Goal: Task Accomplishment & Management: Manage account settings

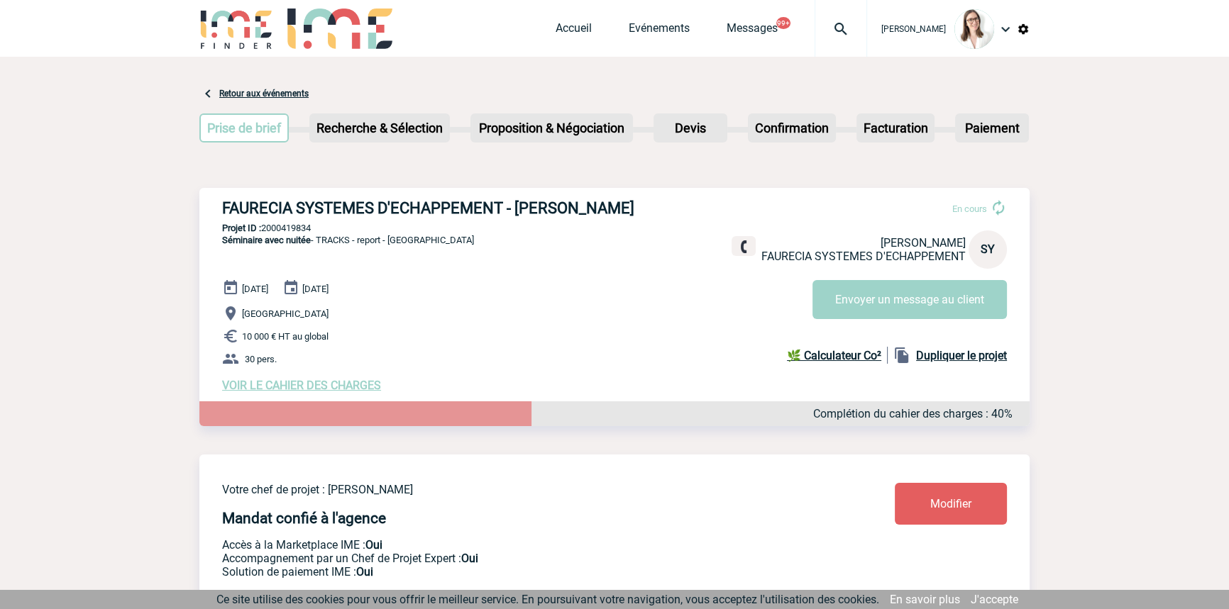
click at [814, 17] on div at bounding box center [840, 28] width 52 height 57
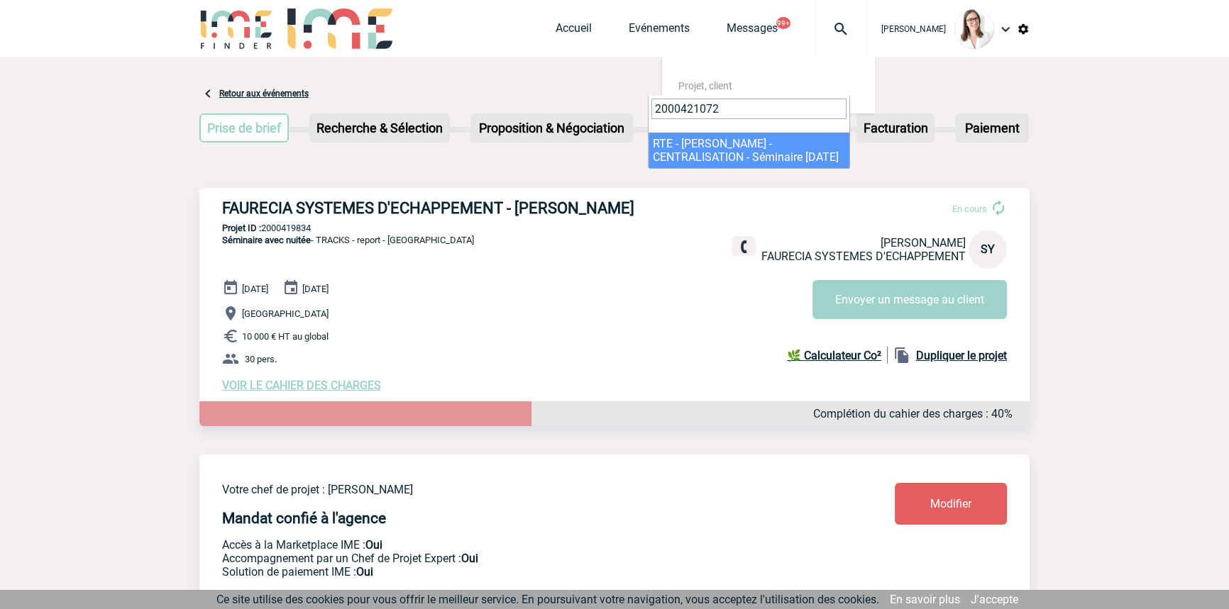
type input "2000421072"
select select "20573"
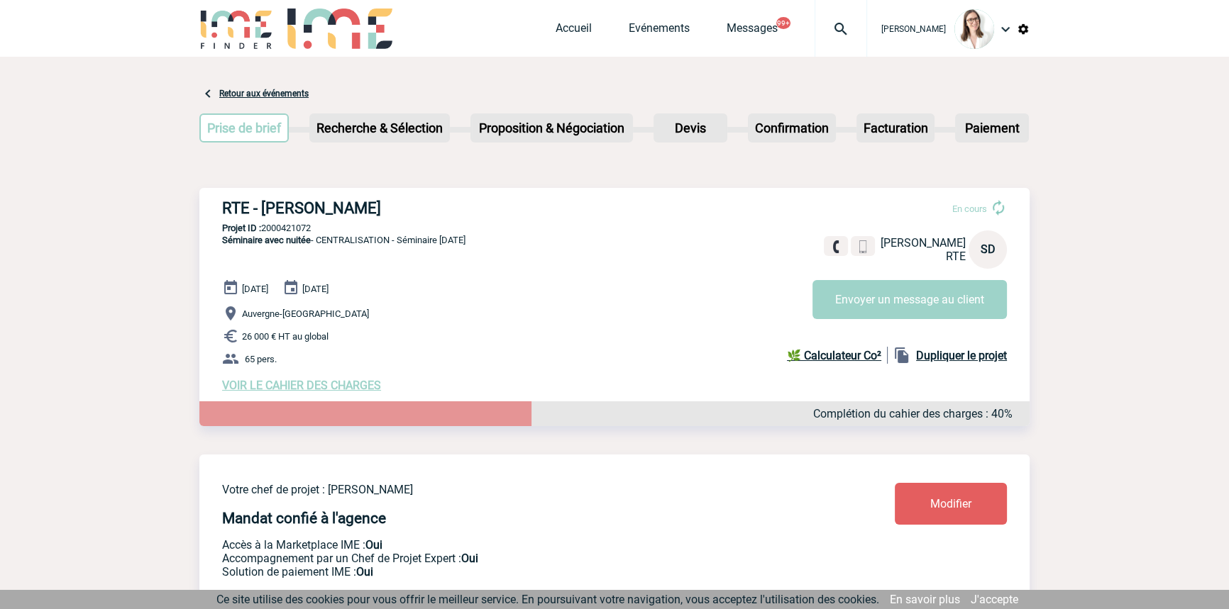
click at [277, 230] on p "Projet ID : 2000421072" at bounding box center [614, 228] width 830 height 11
click at [277, 231] on p "Projet ID : 2000421072" at bounding box center [614, 228] width 830 height 11
copy p "2000421072"
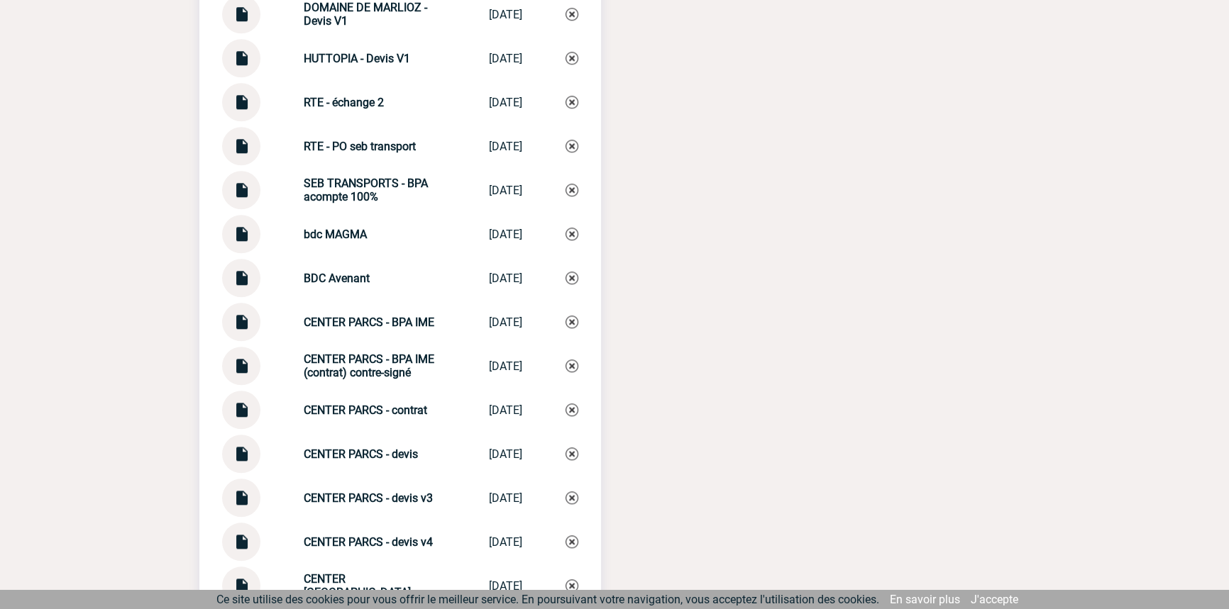
scroll to position [1504, 0]
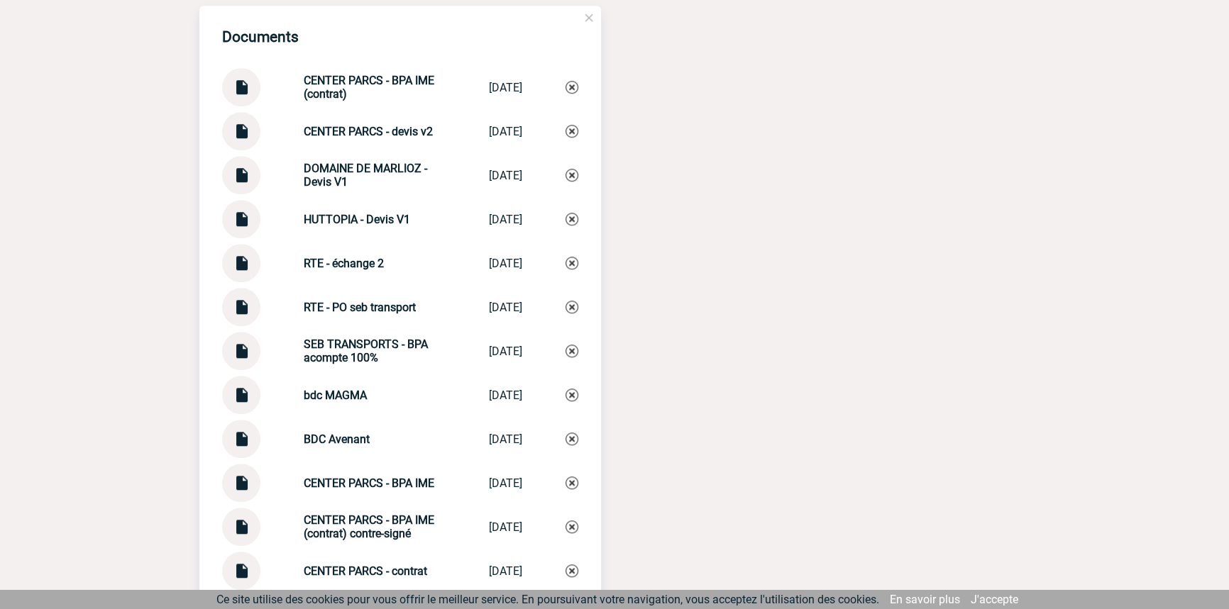
click at [244, 266] on img at bounding box center [241, 258] width 18 height 28
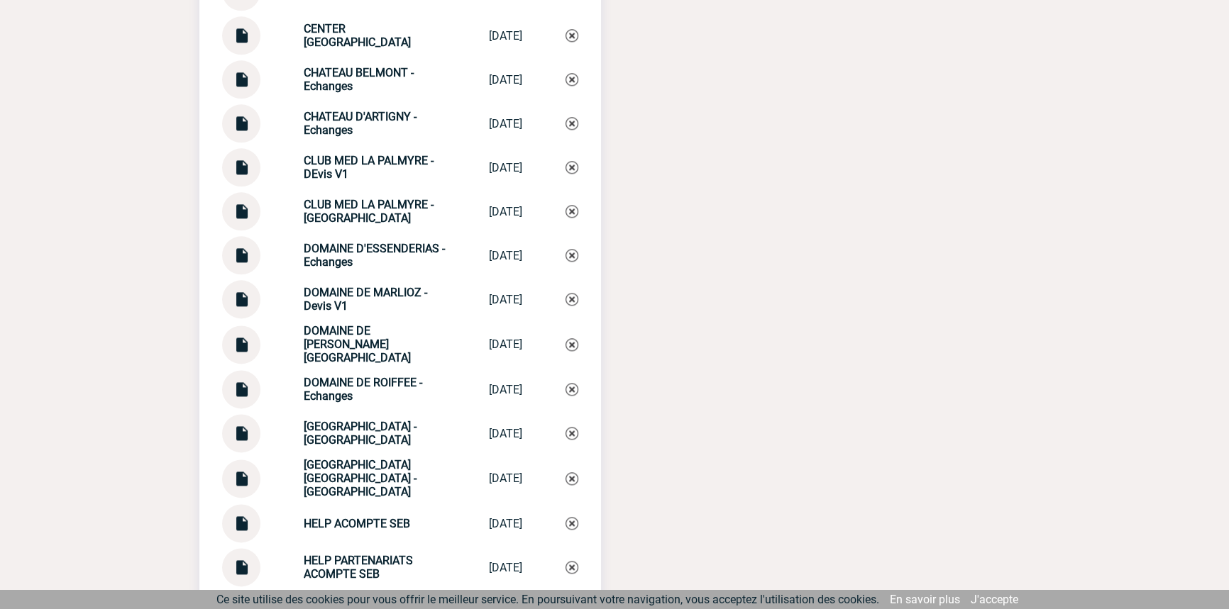
scroll to position [2000, 0]
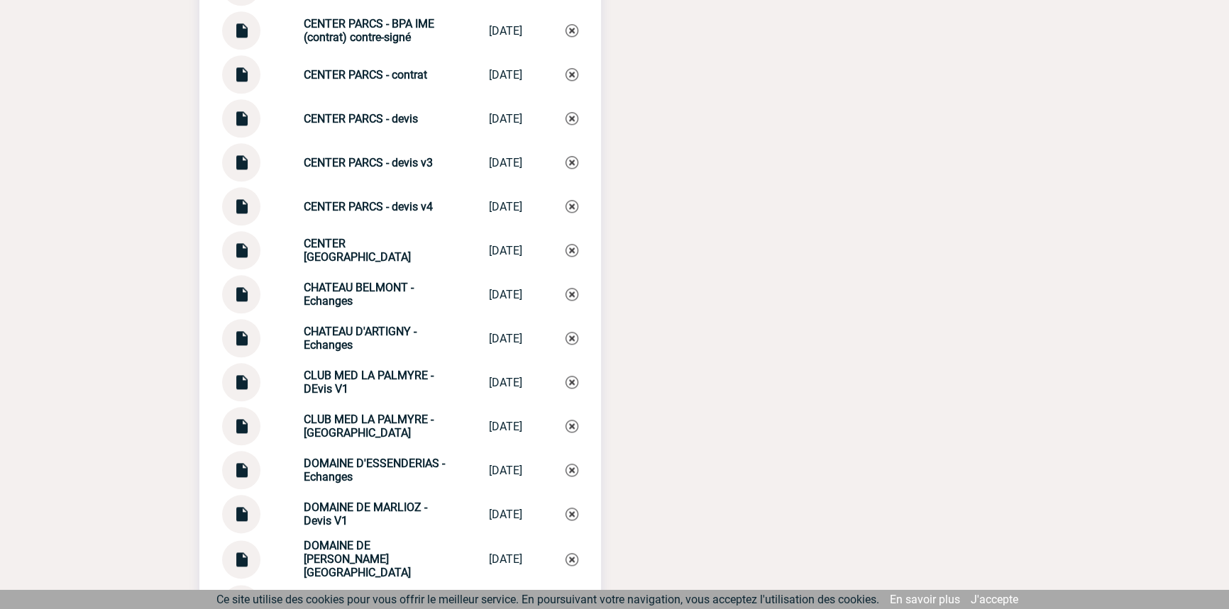
click at [246, 255] on img at bounding box center [241, 245] width 18 height 28
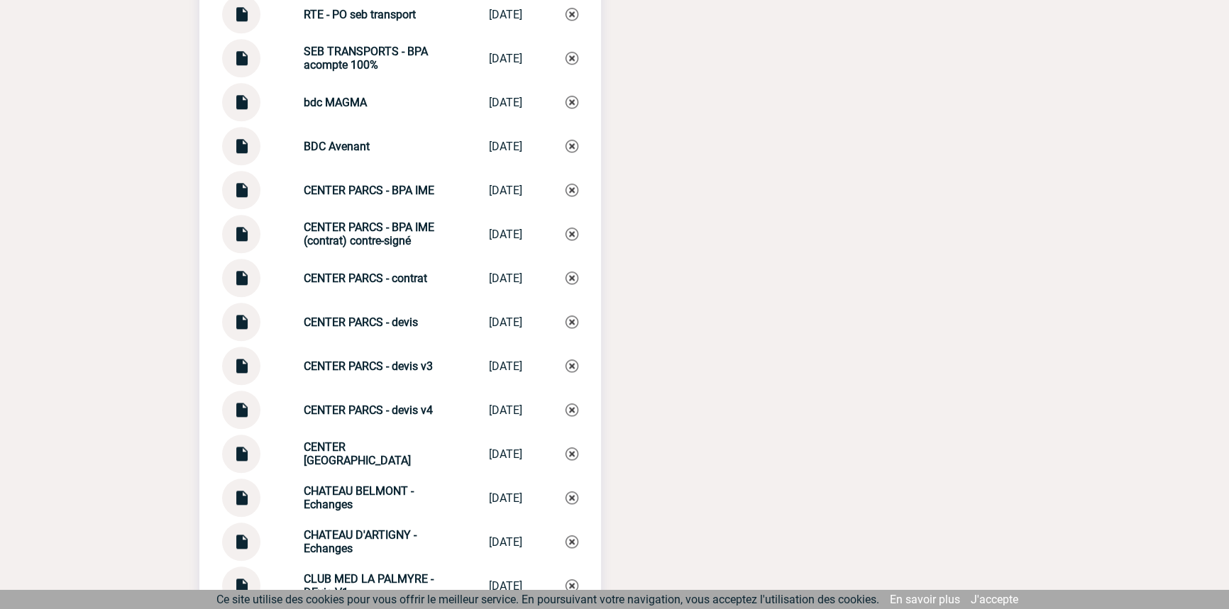
scroll to position [1786, 0]
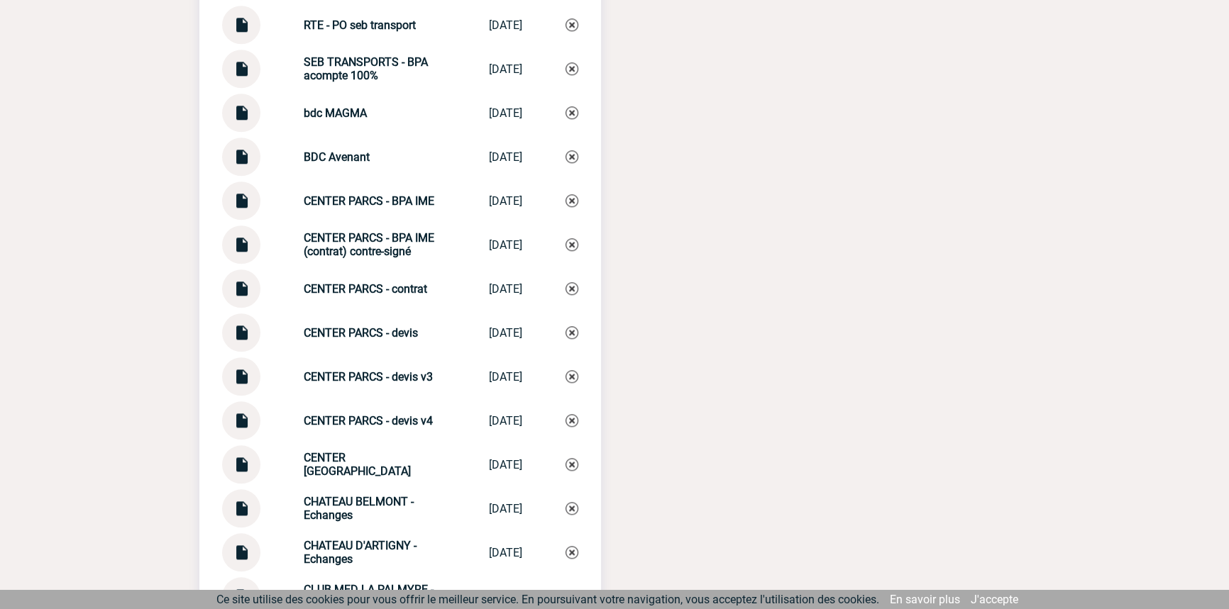
click at [241, 206] on img at bounding box center [241, 196] width 18 height 28
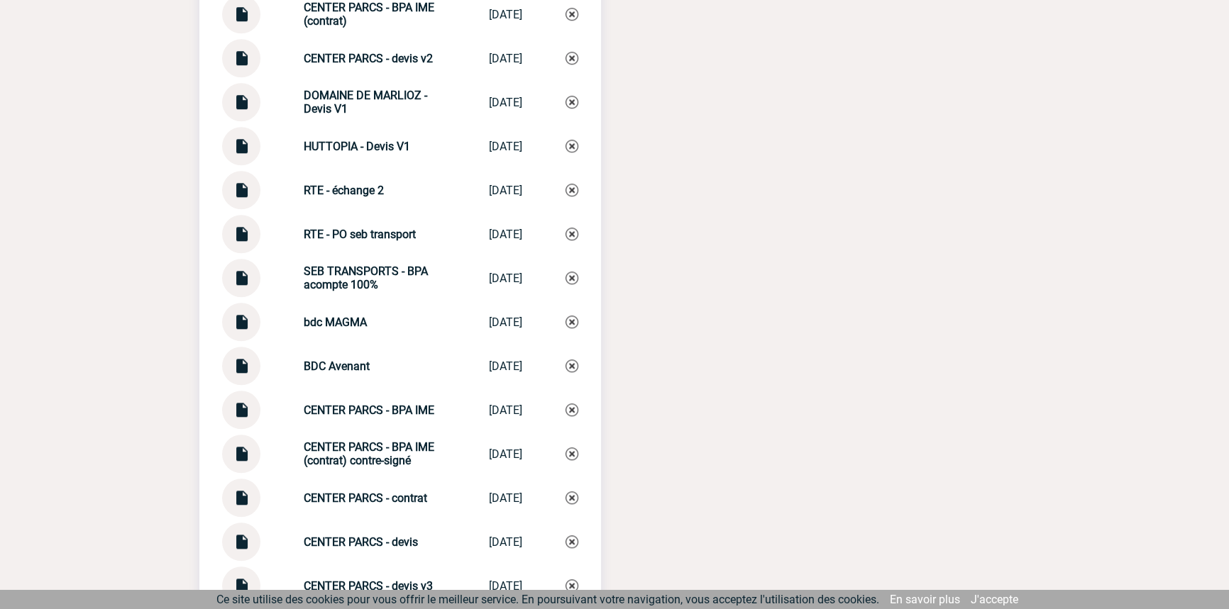
scroll to position [1570, 0]
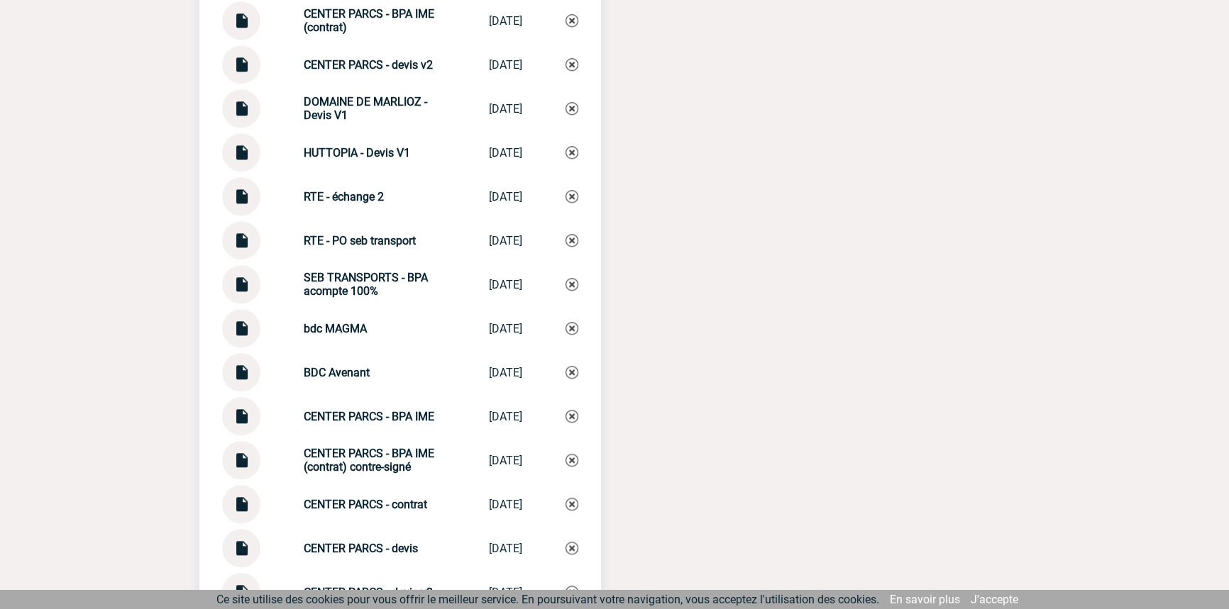
drag, startPoint x: 333, startPoint y: 205, endPoint x: 310, endPoint y: 253, distance: 52.7
click at [282, 207] on div "RTE - échange 2 RTE - échange 2 [DATE]" at bounding box center [400, 196] width 356 height 38
copy strong "RTE - échange 2"
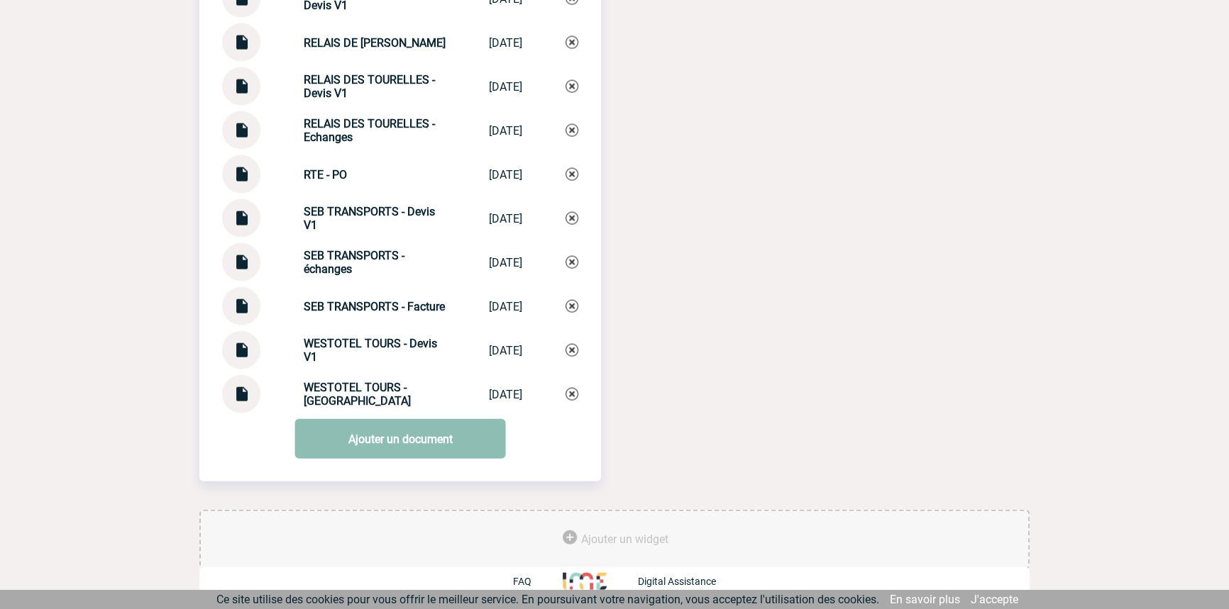
scroll to position [3935, 0]
click at [397, 428] on link "Ajouter un document" at bounding box center [400, 439] width 211 height 40
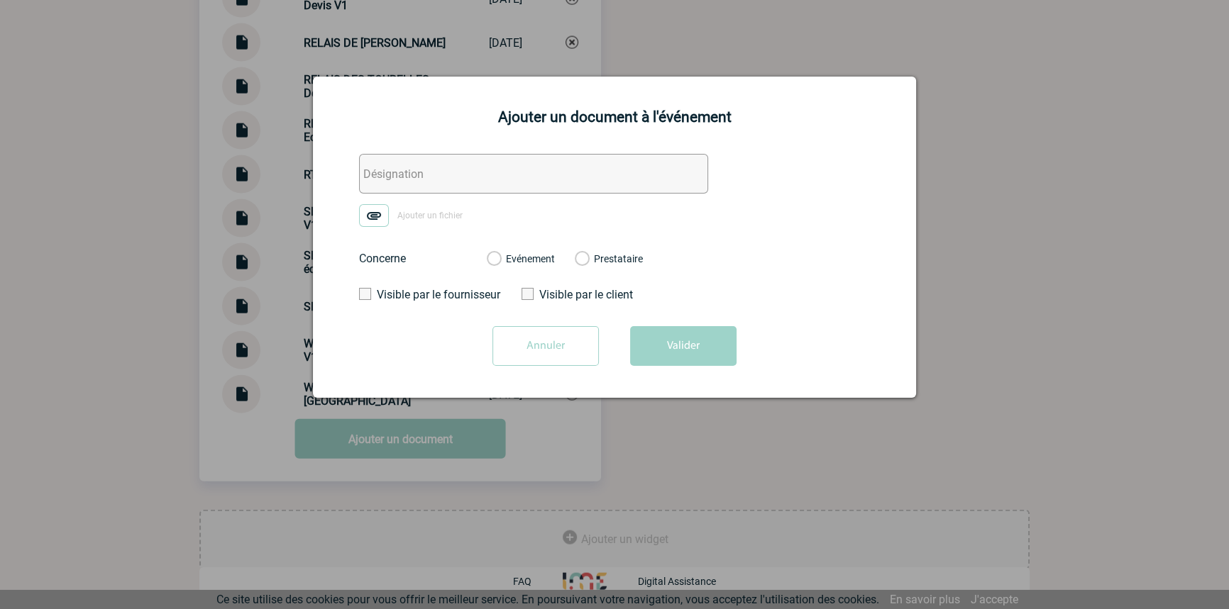
click at [443, 153] on div "Ajouter un document à l'événement Ajouter un fichier Concerne Evénement Prestat…" at bounding box center [614, 237] width 603 height 321
click at [447, 171] on input "text" at bounding box center [533, 174] width 349 height 40
paste input "RTE - échange 2"
type input "RTE - échange 3"
click at [390, 213] on label "Ajouter un fichier" at bounding box center [415, 215] width 113 height 23
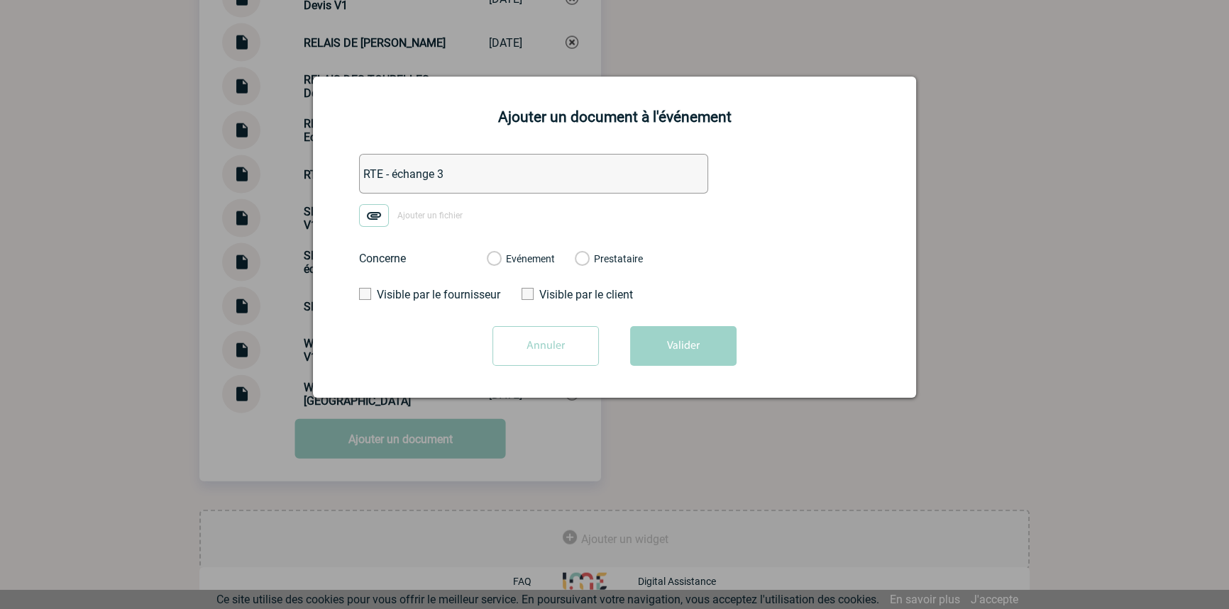
click at [0, 0] on input "Ajouter un fichier" at bounding box center [0, 0] width 0 height 0
click at [500, 255] on label "Evénement" at bounding box center [493, 259] width 13 height 13
click at [0, 0] on input "Evénement" at bounding box center [0, 0] width 0 height 0
click at [709, 348] on button "Valider" at bounding box center [683, 346] width 106 height 40
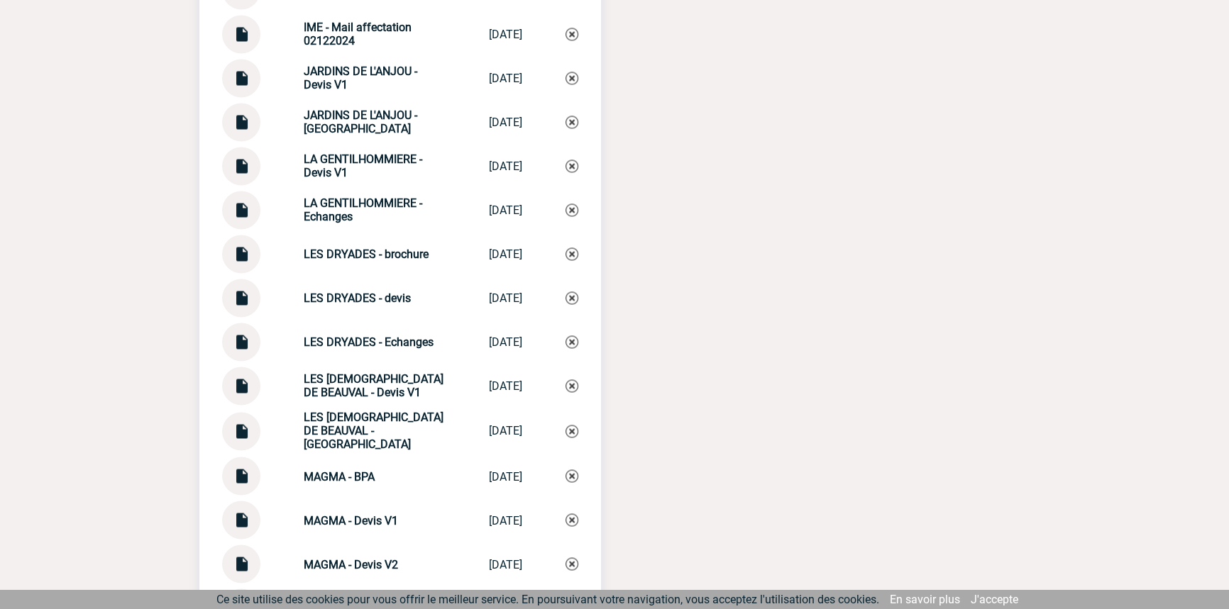
scroll to position [3439, 0]
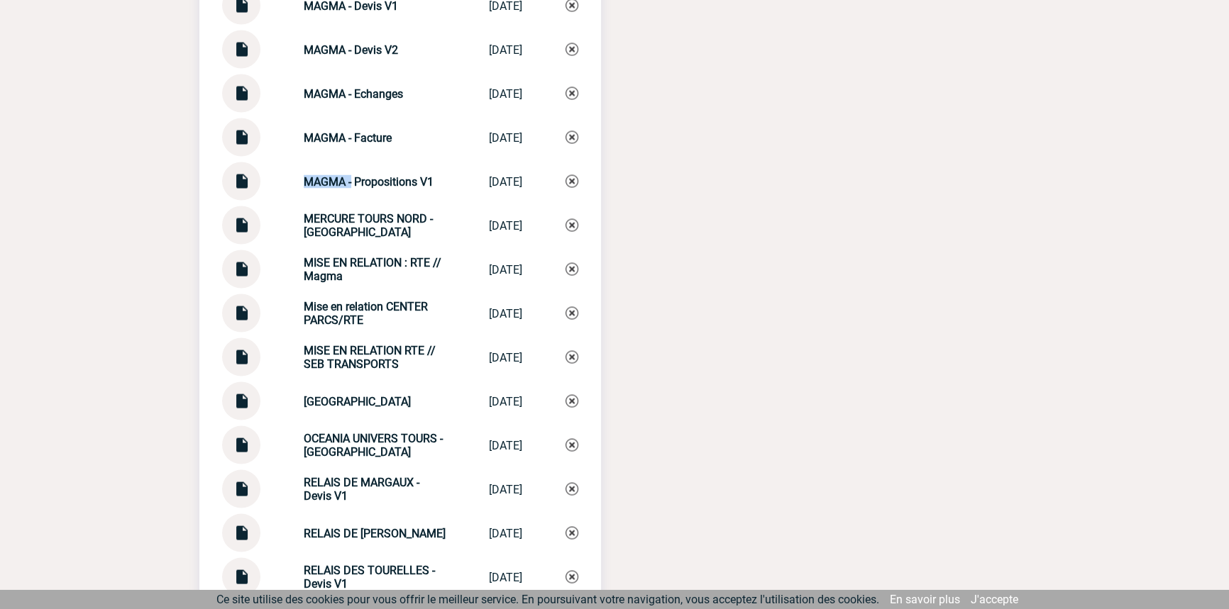
drag, startPoint x: 343, startPoint y: 188, endPoint x: 287, endPoint y: 182, distance: 56.4
click at [277, 187] on div "MAGMA - Propositions V1 MAGMA - Proposi... [DATE]" at bounding box center [400, 181] width 356 height 38
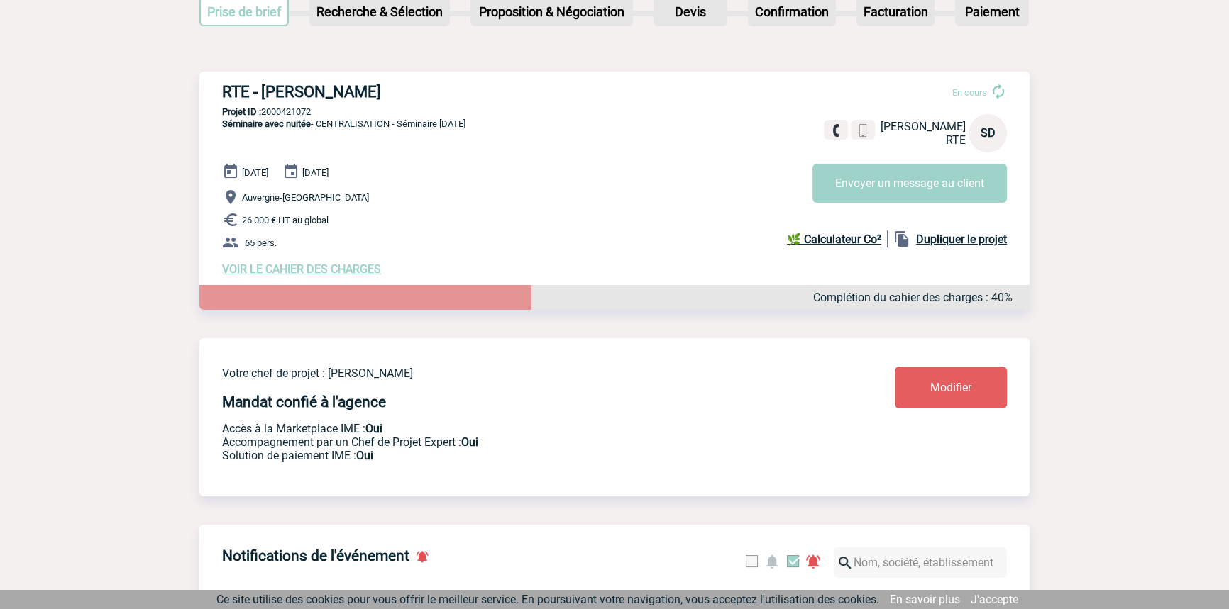
scroll to position [0, 0]
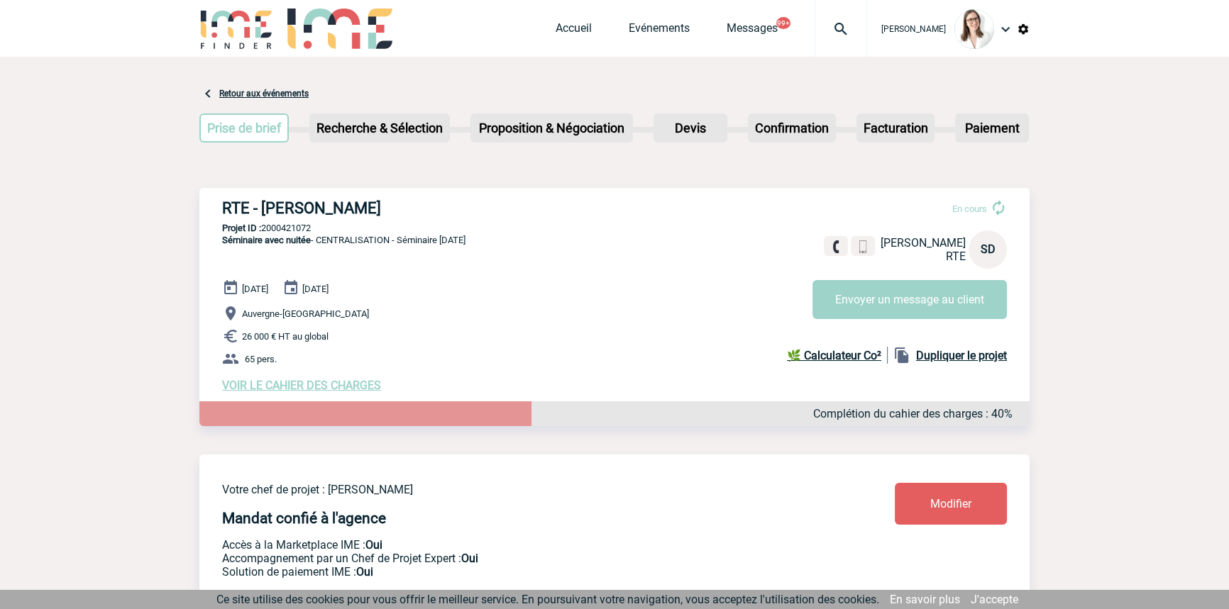
click at [814, 15] on div at bounding box center [840, 28] width 52 height 57
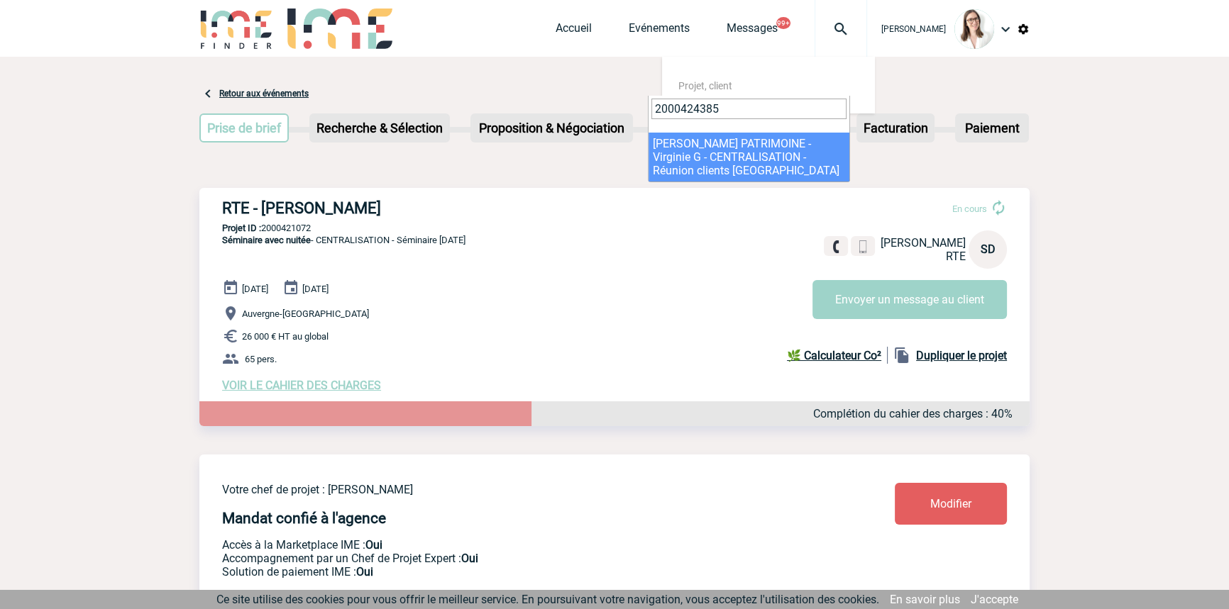
type input "2000424385"
select select "23886"
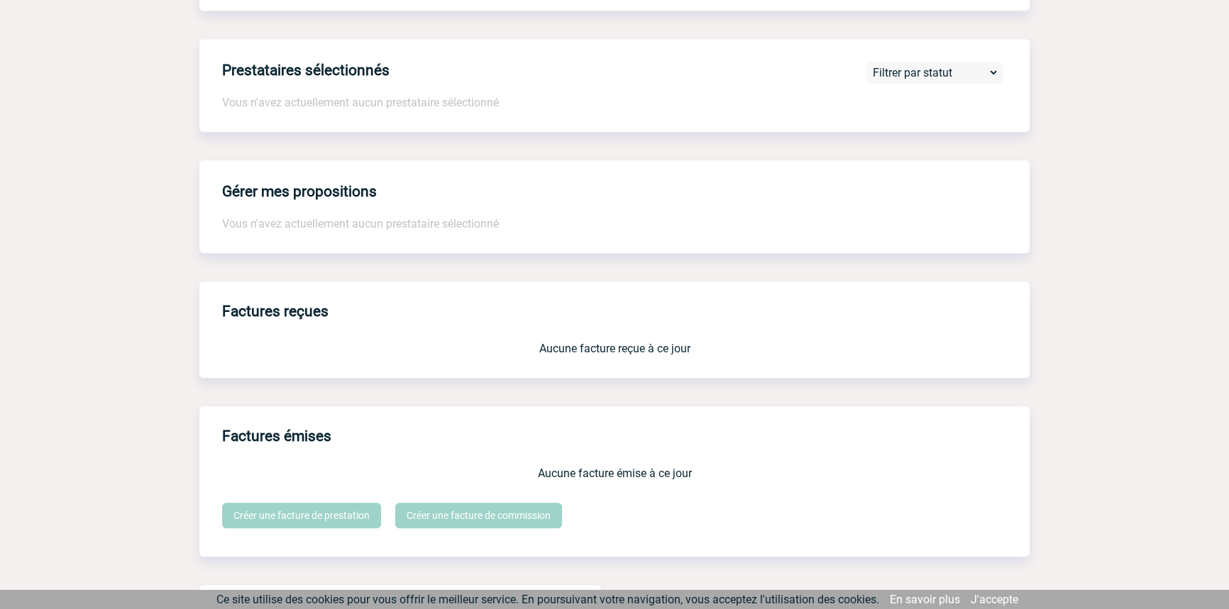
scroll to position [1194, 0]
